Goal: Transaction & Acquisition: Obtain resource

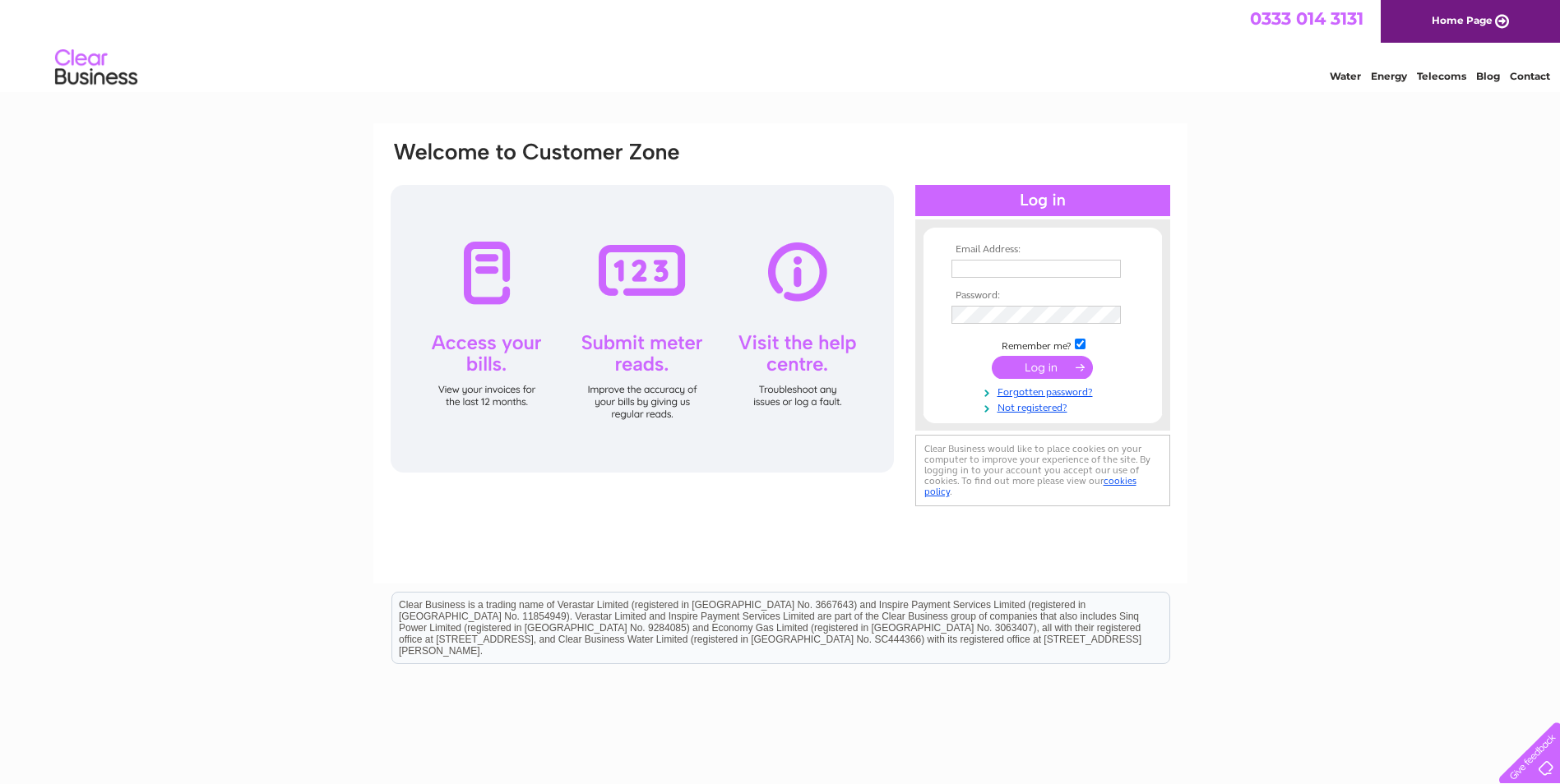
type input "finance@tinto.co.uk"
click at [1028, 372] on input "submit" at bounding box center [1042, 367] width 101 height 23
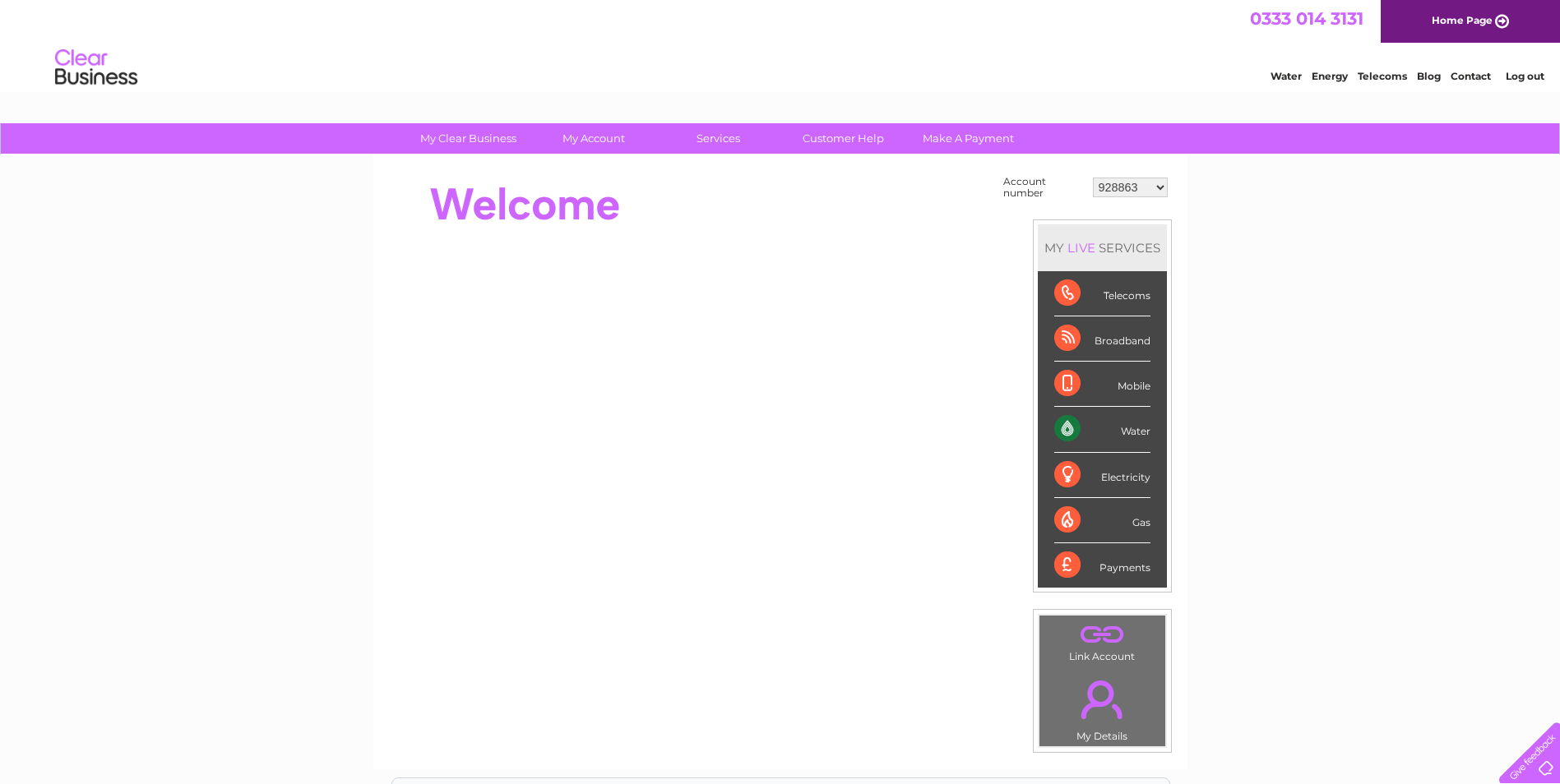
click at [1119, 188] on select "928863 30269434 30269457" at bounding box center [1130, 187] width 74 height 20
click at [1093, 178] on select "928863 30269434 30269457" at bounding box center [1130, 187] width 74 height 20
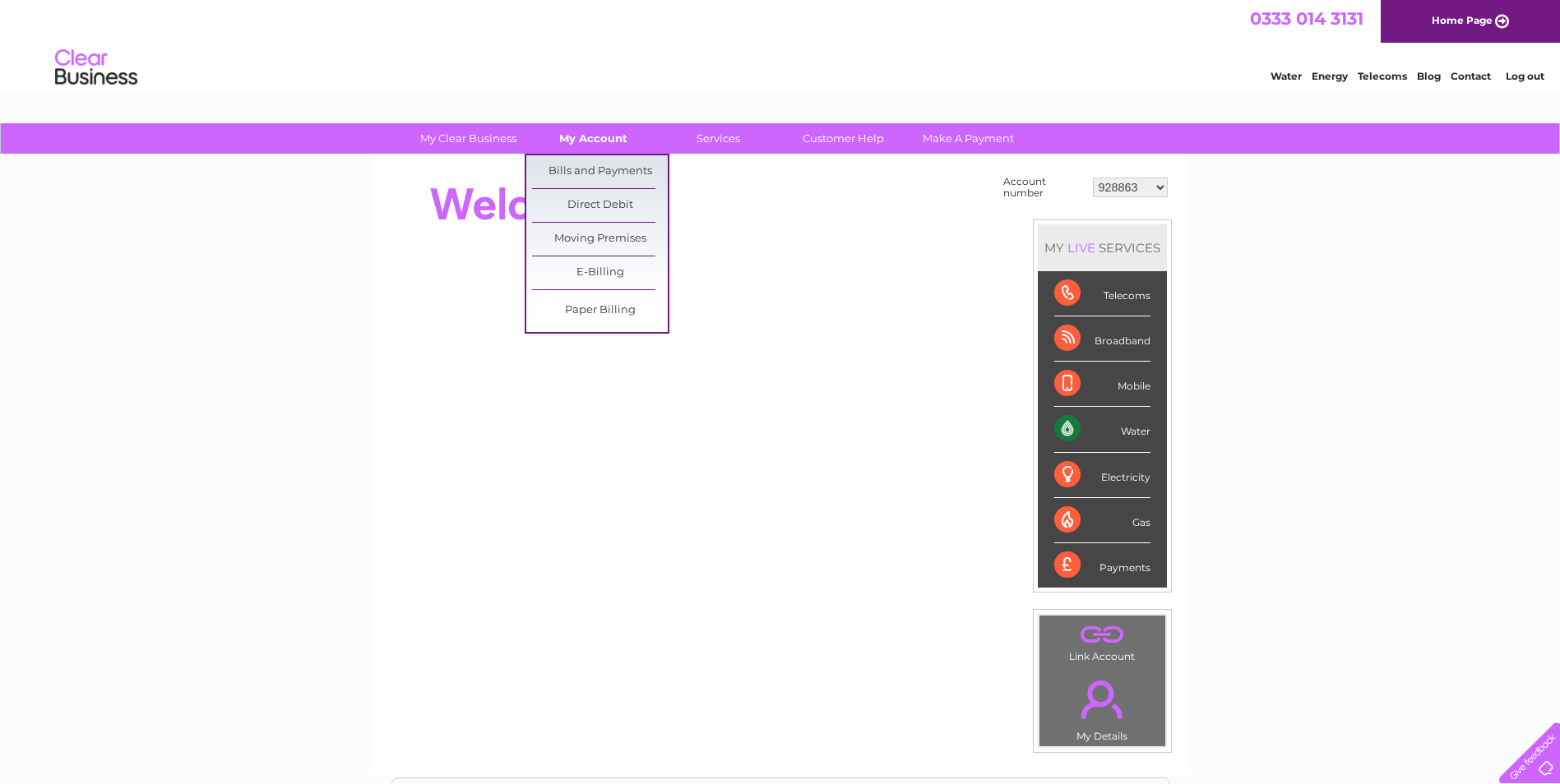
click at [614, 124] on link "My Account" at bounding box center [593, 138] width 136 height 31
click at [617, 164] on link "Bills and Payments" at bounding box center [599, 172] width 136 height 33
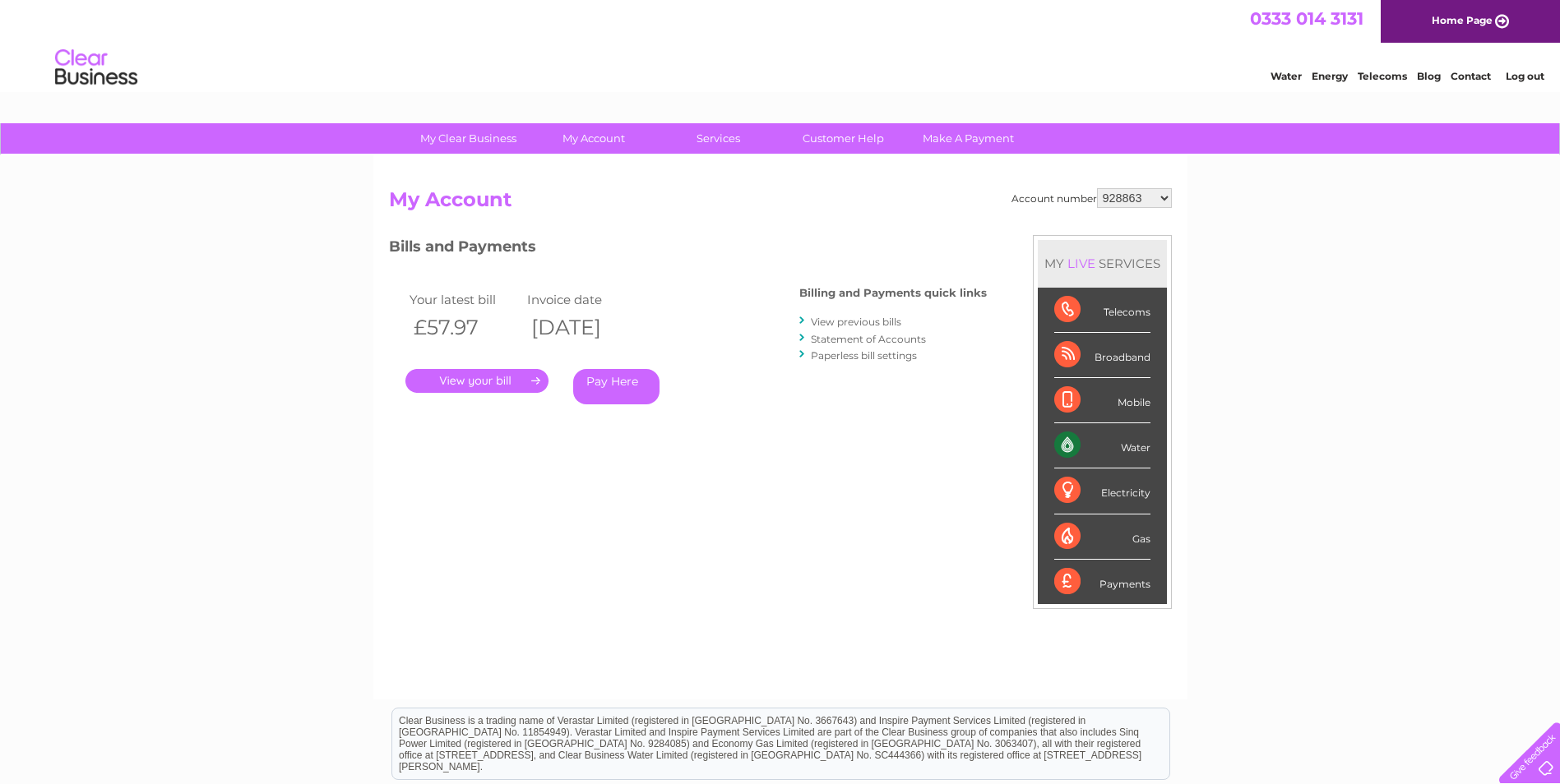
click at [511, 385] on link "." at bounding box center [477, 380] width 143 height 24
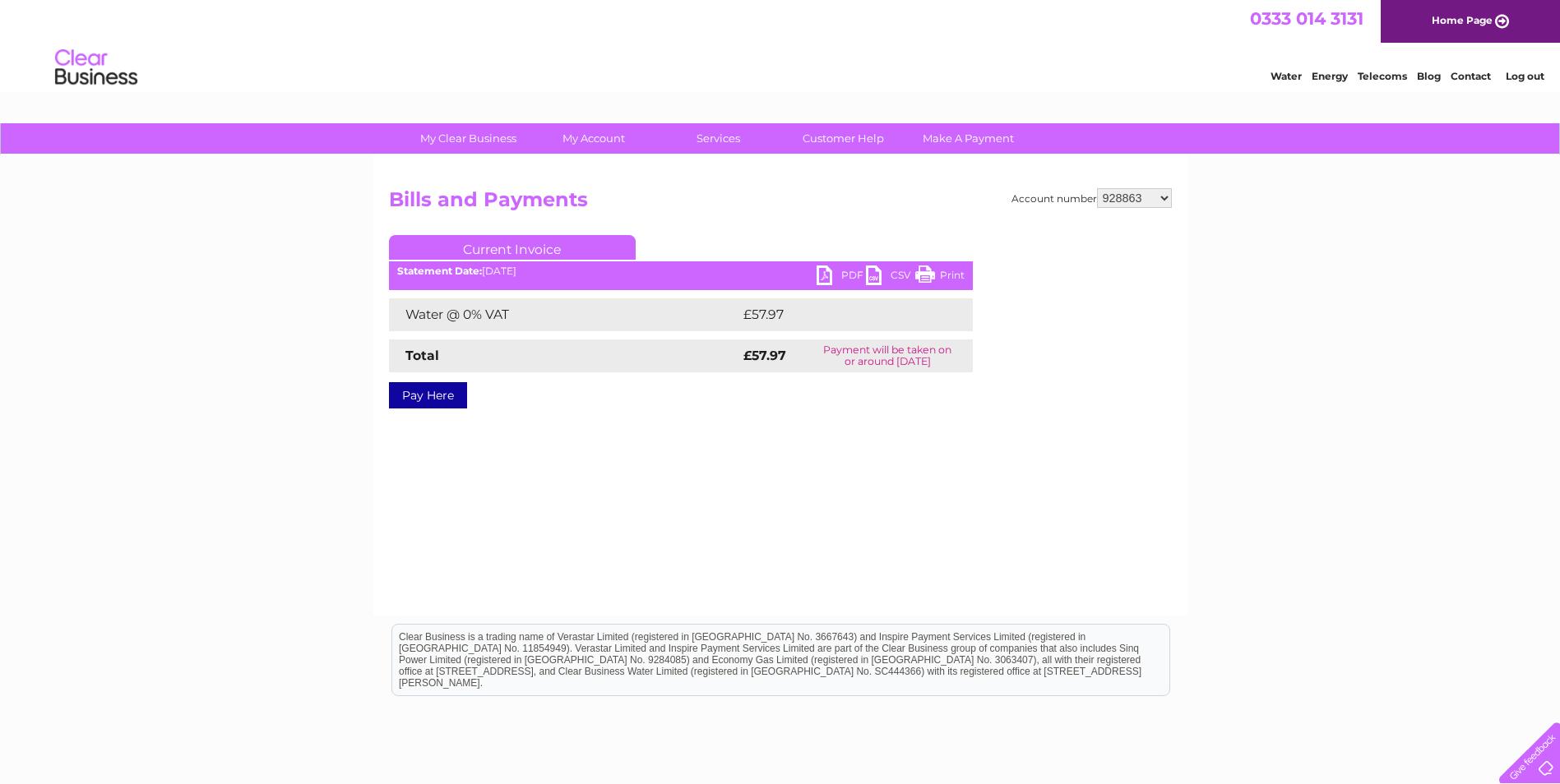
click at [833, 275] on link "PDF" at bounding box center [841, 277] width 49 height 24
click at [1162, 201] on select "928863 30269434 30269457" at bounding box center [1134, 198] width 74 height 20
select select "30269434"
click at [1097, 188] on select "928863 30269434 30269457" at bounding box center [1134, 198] width 74 height 20
click at [848, 273] on link "PDF" at bounding box center [841, 277] width 49 height 24
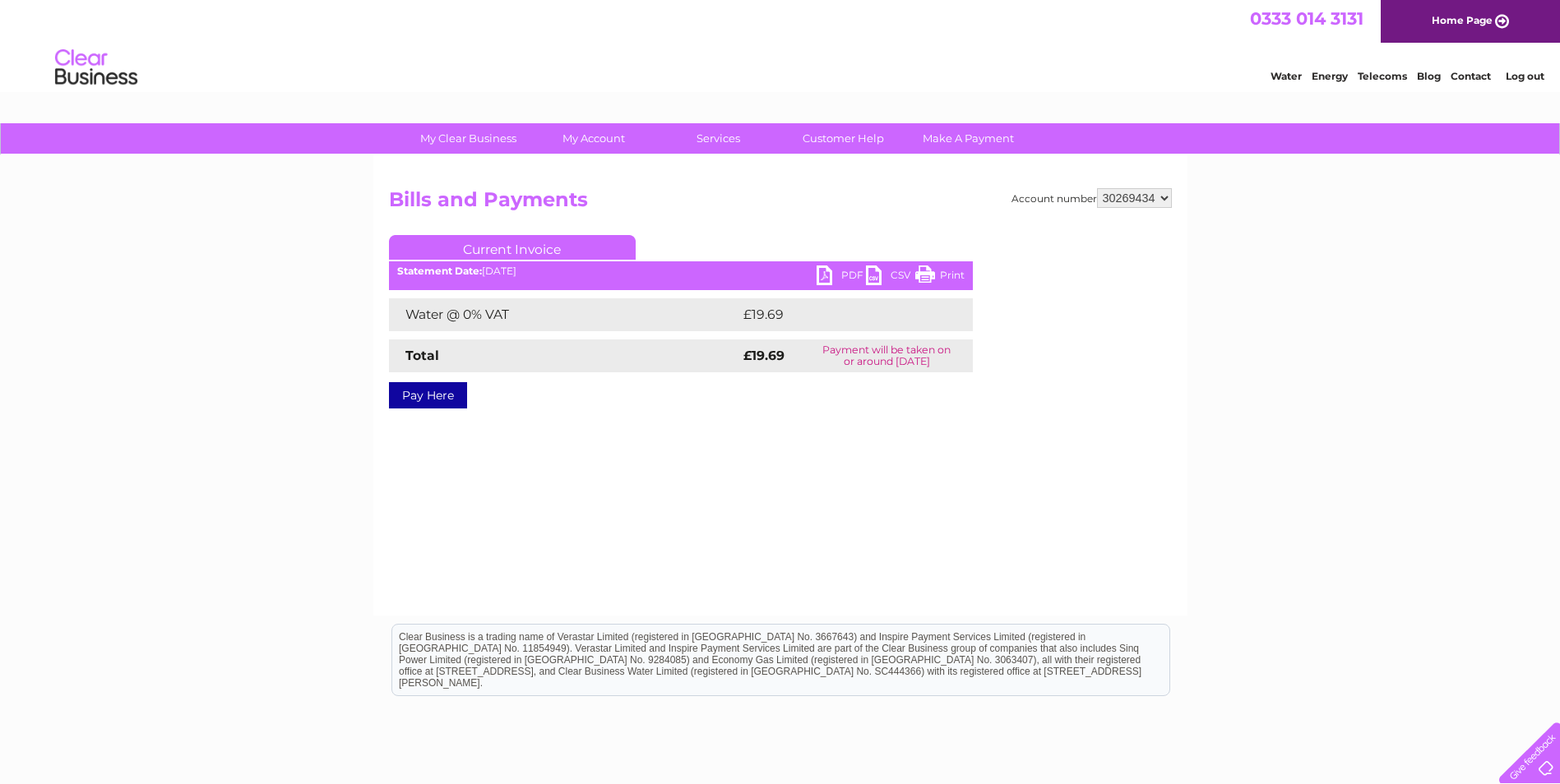
click at [1154, 201] on select "928863 30269434 30269457" at bounding box center [1134, 198] width 74 height 20
select select "30269457"
click at [1097, 188] on select "928863 30269434 30269457" at bounding box center [1134, 198] width 74 height 20
click at [1167, 200] on select "928863 30269434 30269457" at bounding box center [1134, 198] width 74 height 20
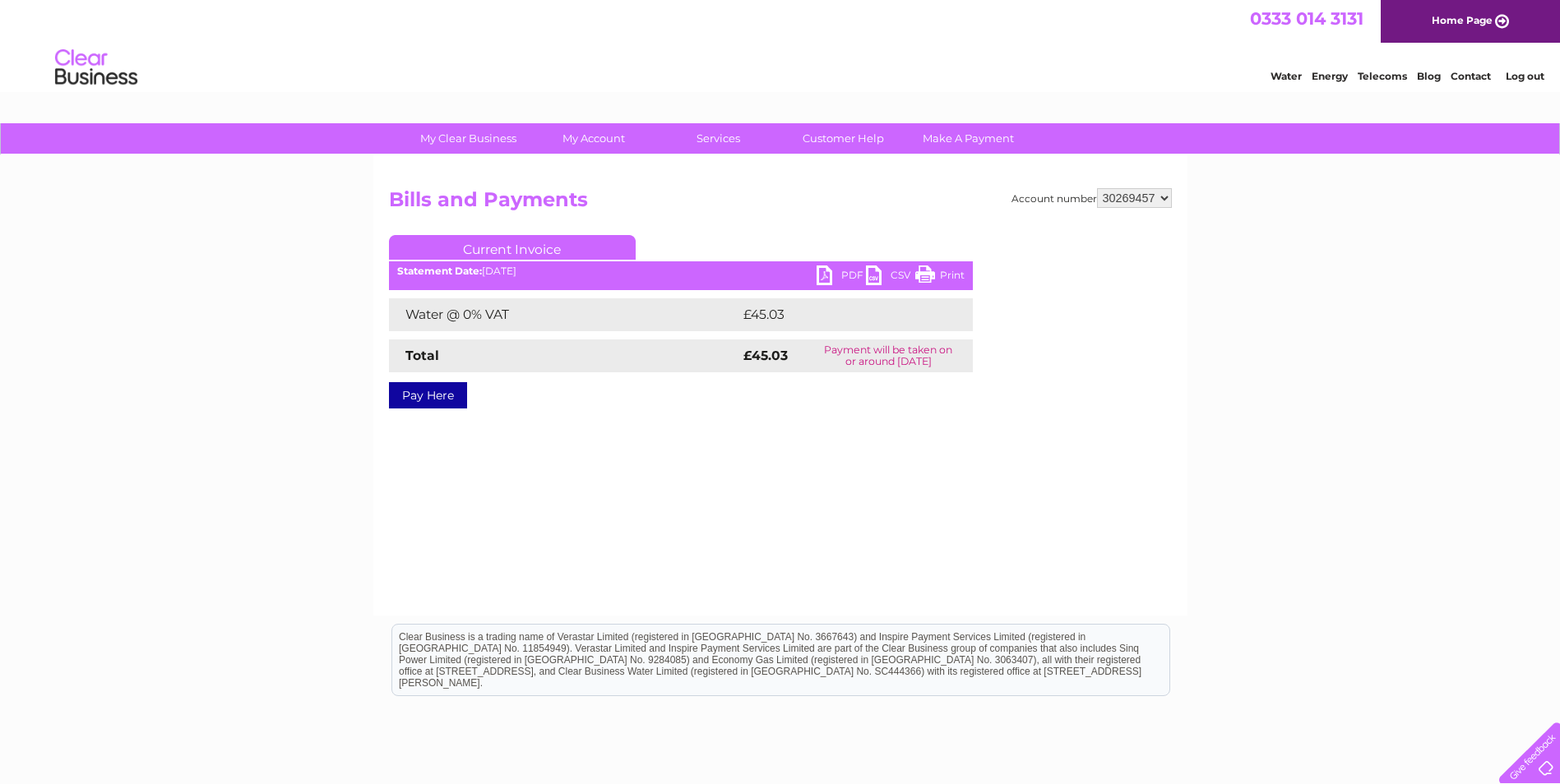
click at [832, 275] on link "PDF" at bounding box center [841, 277] width 49 height 24
click at [963, 475] on div "Account number 928863 30269434 30269457 Bills and Payments Current Invoice PDF …" at bounding box center [780, 385] width 814 height 461
